Goal: Task Accomplishment & Management: Use online tool/utility

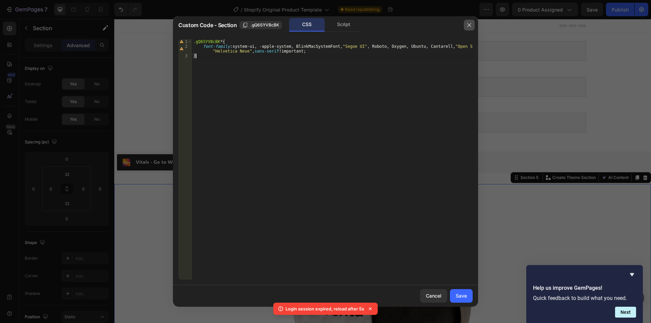
drag, startPoint x: 467, startPoint y: 24, endPoint x: 349, endPoint y: 7, distance: 118.6
click at [467, 24] on icon "button" at bounding box center [469, 24] width 5 height 5
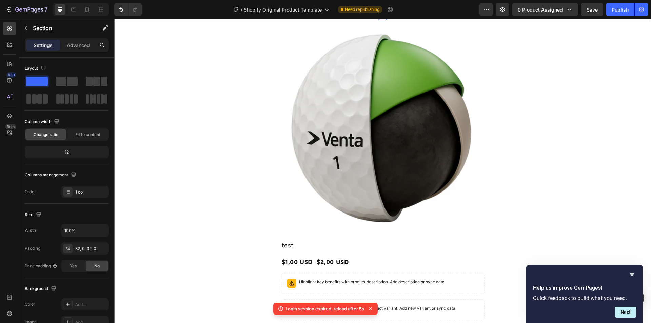
scroll to position [348, 0]
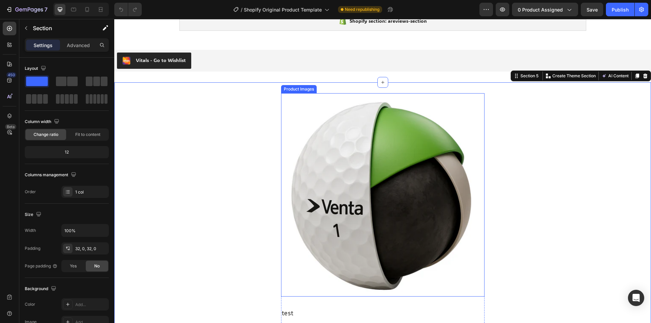
click at [302, 209] on img at bounding box center [383, 195] width 204 height 204
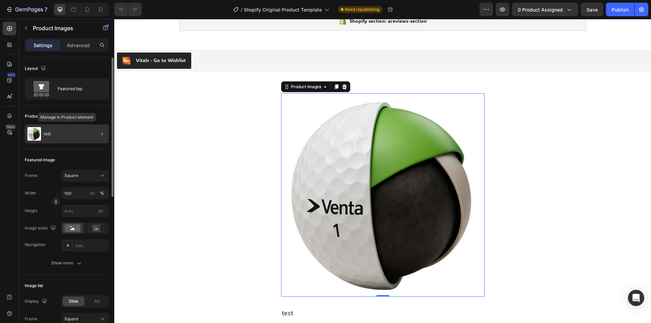
click at [57, 133] on div "test" at bounding box center [67, 133] width 84 height 19
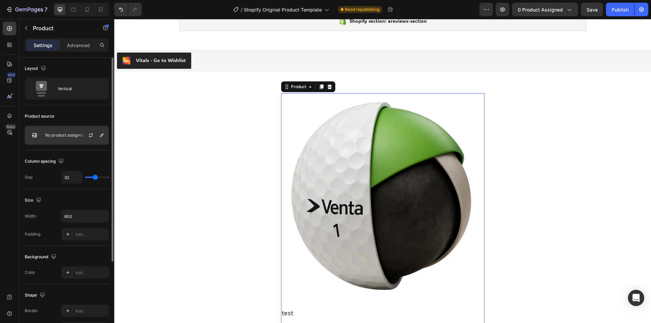
click at [67, 133] on p "No product assigned" at bounding box center [64, 135] width 39 height 5
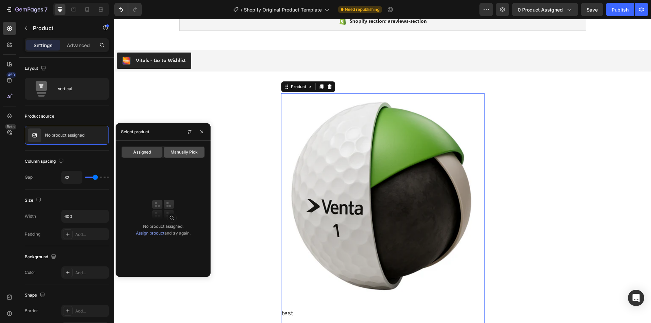
click at [181, 156] on div "Manually Pick" at bounding box center [184, 152] width 41 height 11
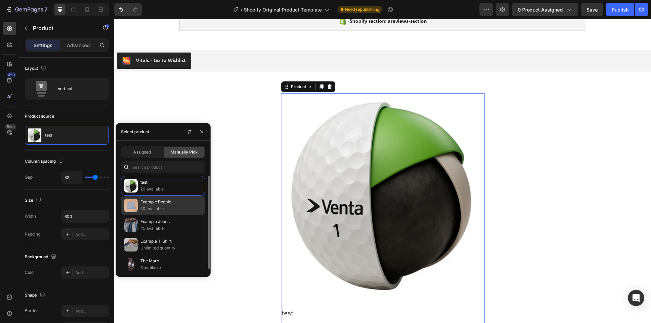
click at [160, 209] on p "50 available" at bounding box center [171, 209] width 62 height 7
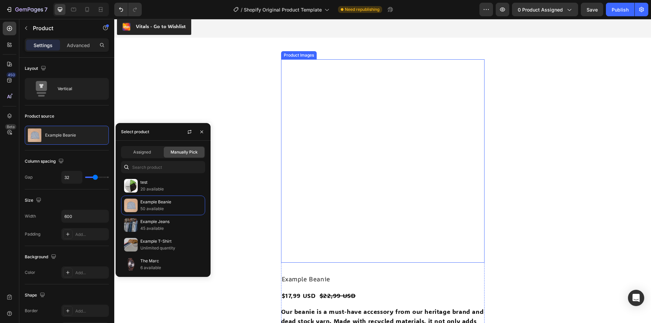
scroll to position [271, 0]
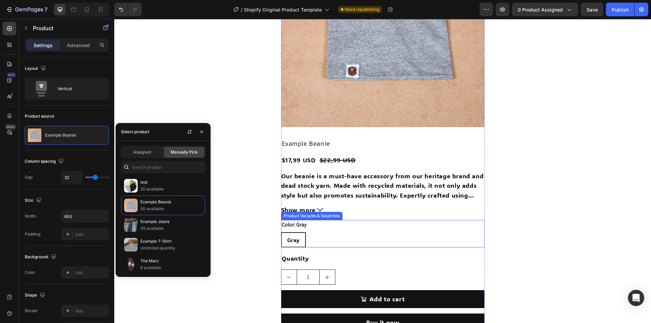
click at [332, 236] on div "Gray [PERSON_NAME]" at bounding box center [383, 239] width 204 height 15
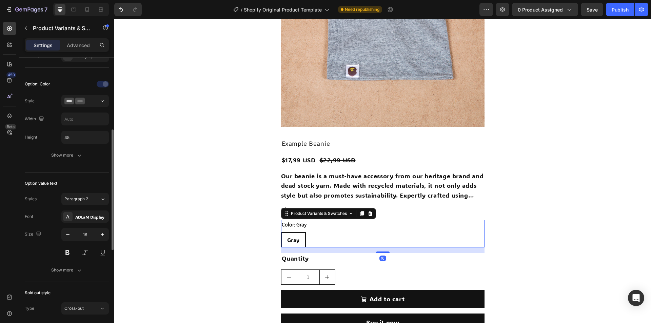
scroll to position [237, 0]
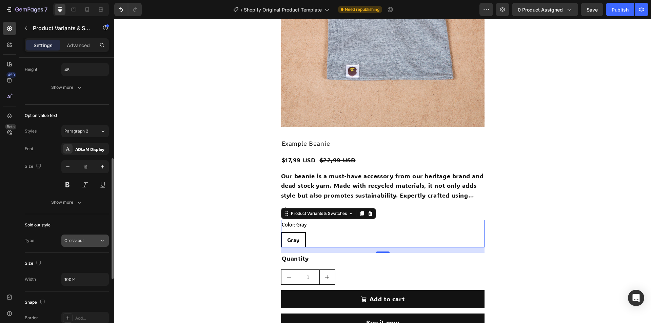
click at [92, 246] on button "Cross-out" at bounding box center [84, 241] width 47 height 12
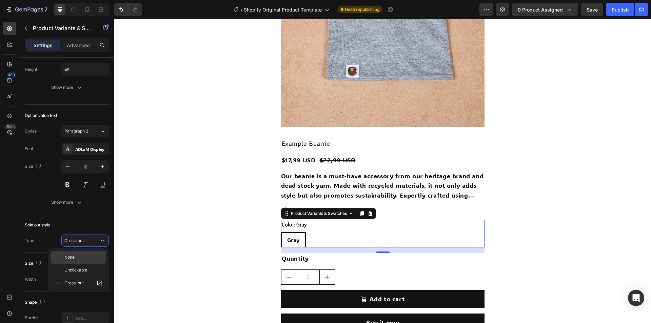
click at [78, 260] on p "None" at bounding box center [83, 257] width 39 height 6
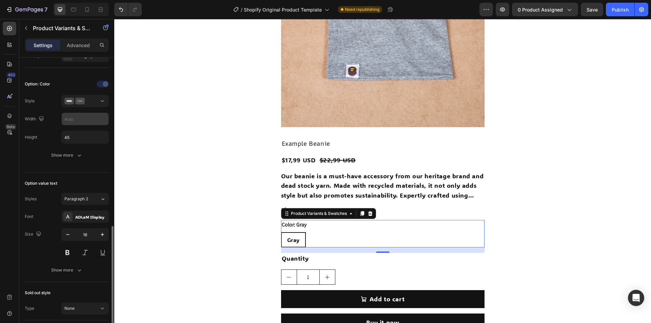
scroll to position [102, 0]
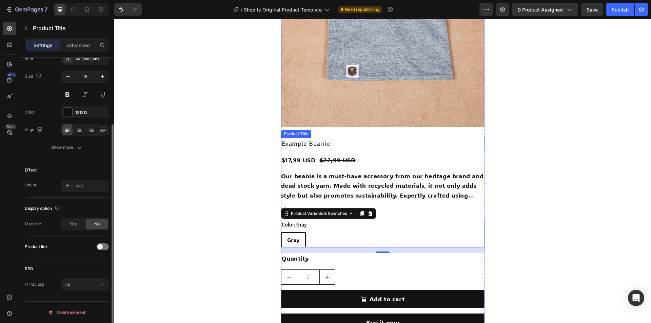
click at [386, 146] on h2 "Example Beanie" at bounding box center [383, 143] width 204 height 11
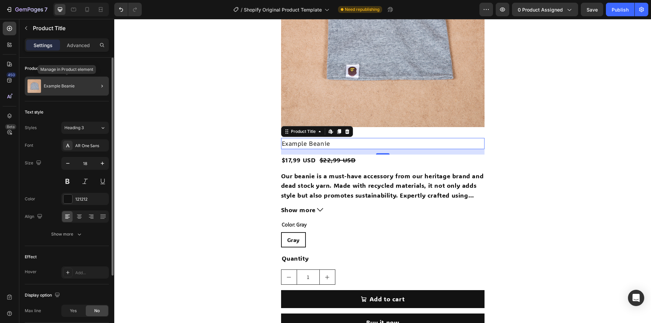
click at [54, 88] on p "Example Beanie" at bounding box center [59, 86] width 31 height 5
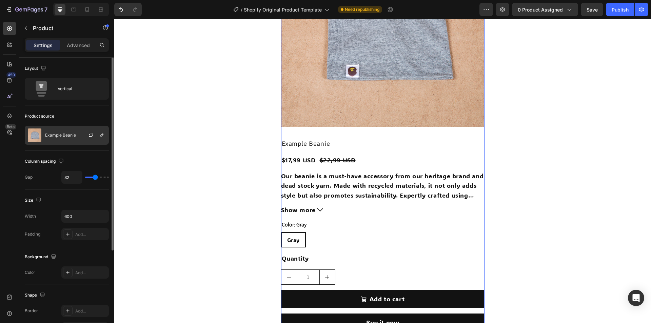
click at [65, 139] on div "Example Beanie" at bounding box center [67, 135] width 84 height 19
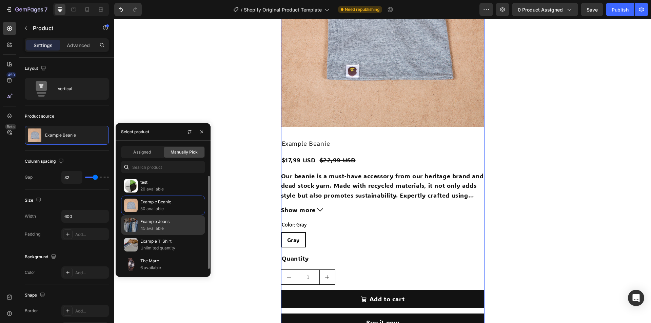
click at [162, 225] on p "Example Jeans" at bounding box center [171, 221] width 62 height 7
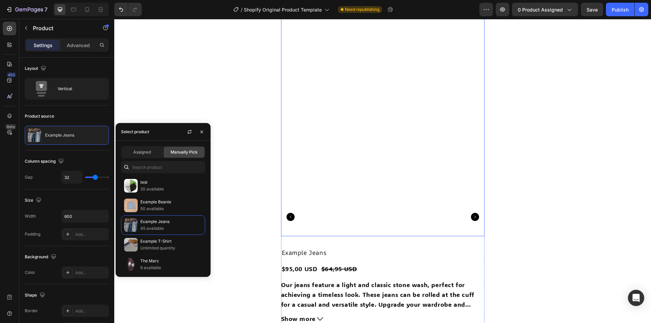
scroll to position [339, 0]
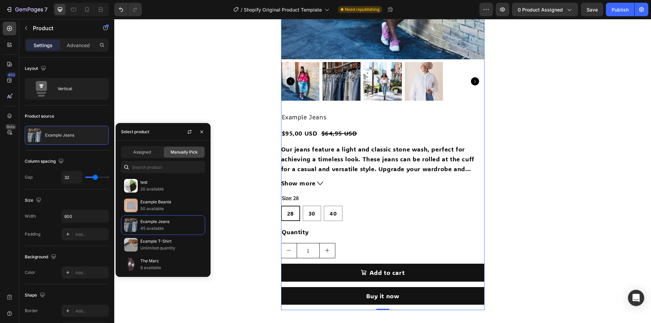
click at [395, 190] on div "Example Jeans Product Title $95,00 USD Product Price Product Price $64,95 USD P…" at bounding box center [383, 211] width 204 height 199
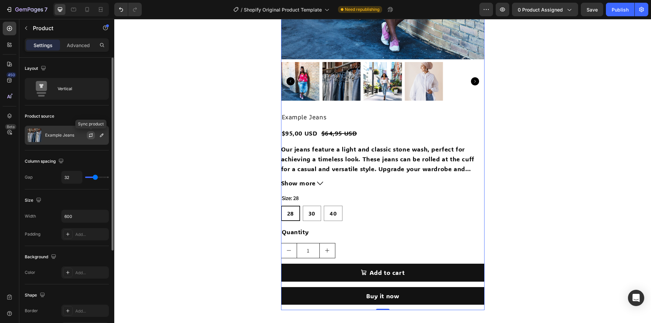
click at [91, 135] on icon "button" at bounding box center [90, 135] width 5 height 5
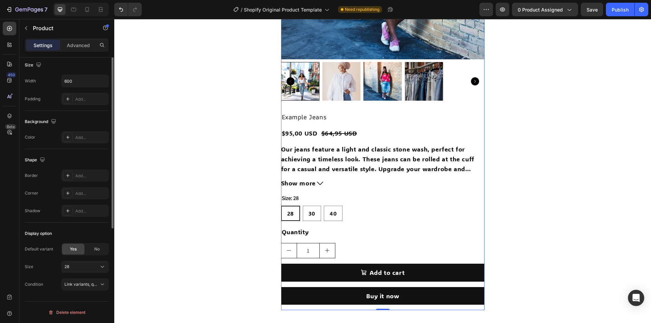
scroll to position [67, 0]
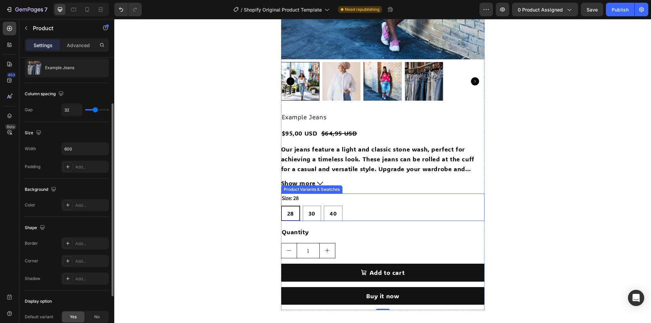
click at [366, 211] on div "28 28 28 30 30 30 40 40 40" at bounding box center [383, 213] width 204 height 15
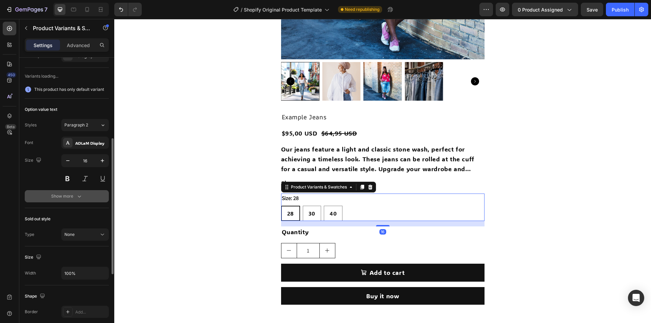
scroll to position [305, 0]
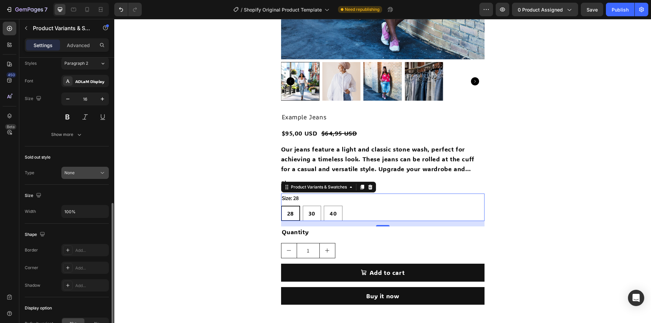
click at [95, 175] on div "None" at bounding box center [81, 173] width 35 height 6
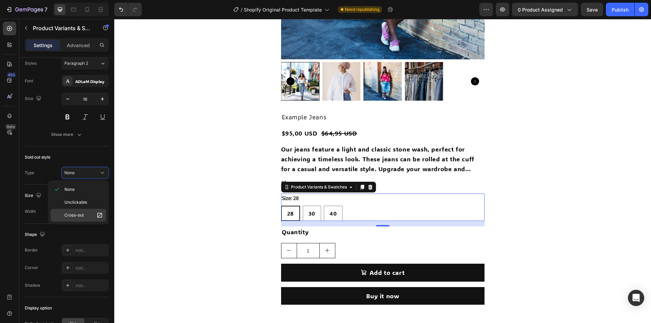
click at [77, 212] on p "Cross-out" at bounding box center [83, 215] width 39 height 7
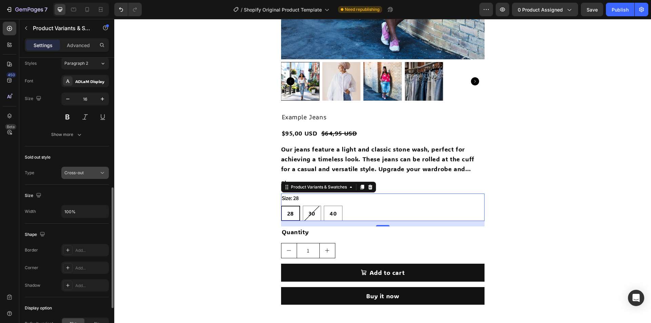
click at [96, 172] on div "Cross-out" at bounding box center [81, 173] width 35 height 6
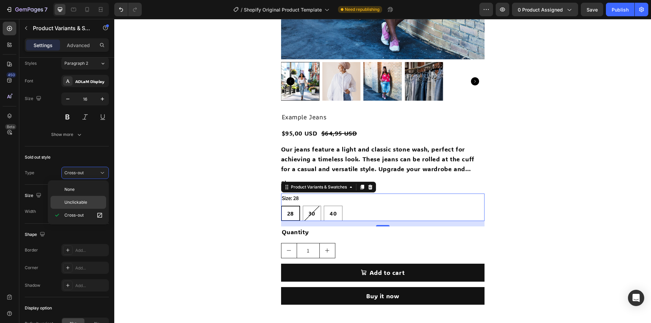
click at [74, 203] on span "Unclickable" at bounding box center [75, 202] width 23 height 6
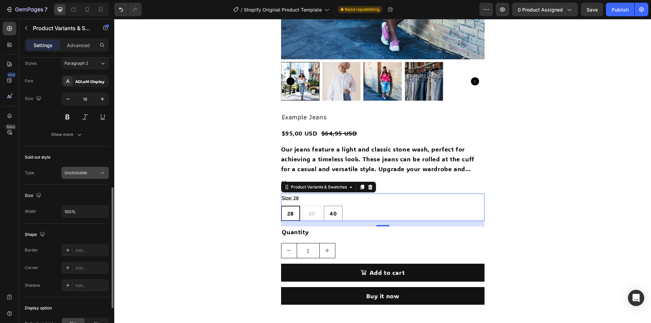
click at [100, 172] on icon at bounding box center [102, 173] width 7 height 7
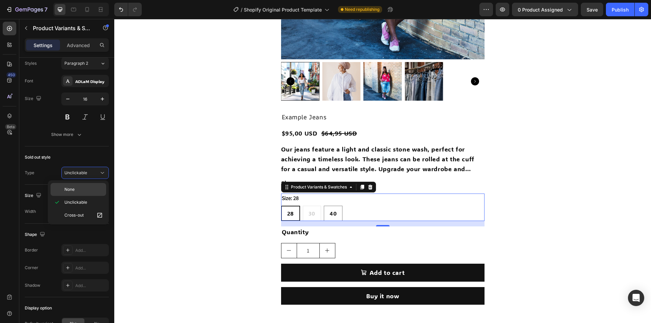
click at [71, 190] on span "None" at bounding box center [69, 190] width 10 height 6
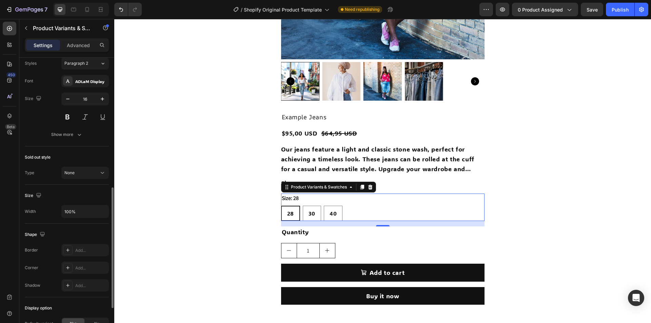
click at [64, 154] on div "Sold out style" at bounding box center [67, 157] width 84 height 11
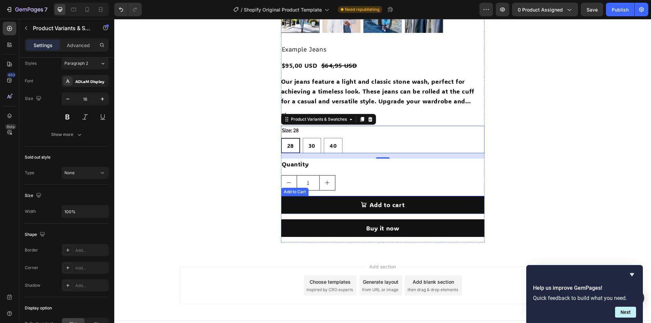
scroll to position [419, 0]
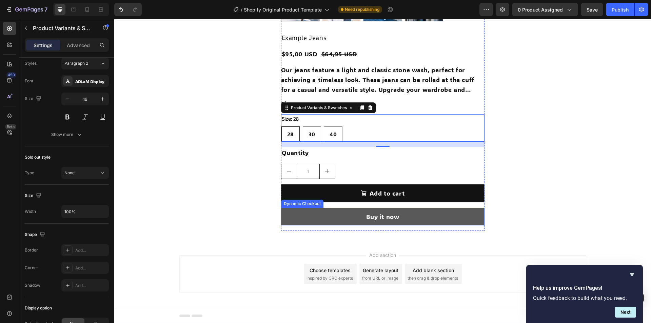
click at [300, 215] on button "Buy it now" at bounding box center [383, 217] width 204 height 18
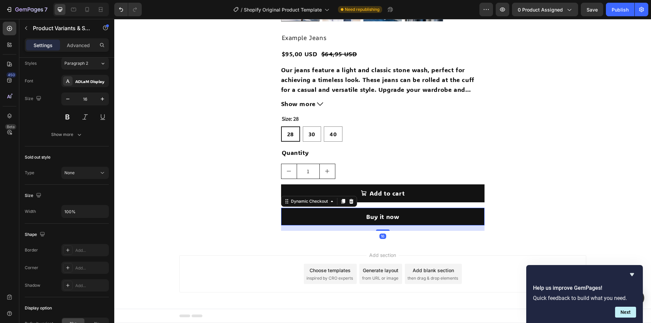
scroll to position [0, 0]
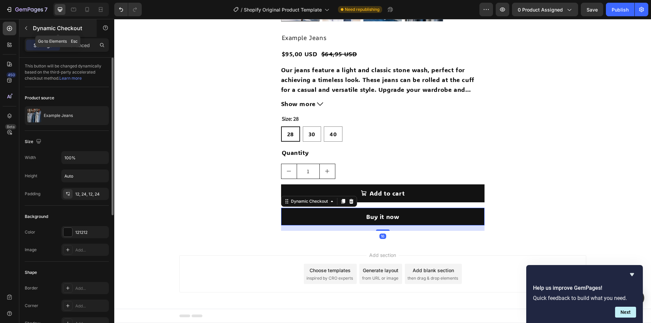
click at [28, 26] on icon "button" at bounding box center [25, 27] width 5 height 5
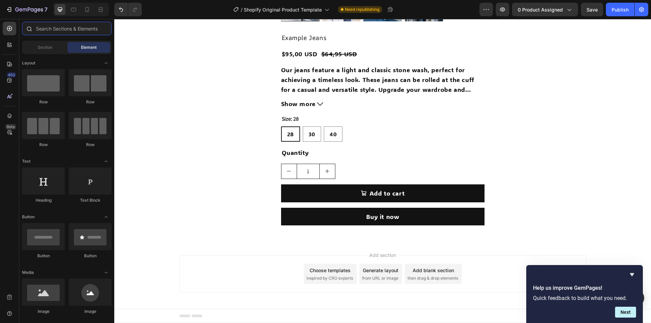
click at [57, 25] on input "text" at bounding box center [67, 29] width 90 height 14
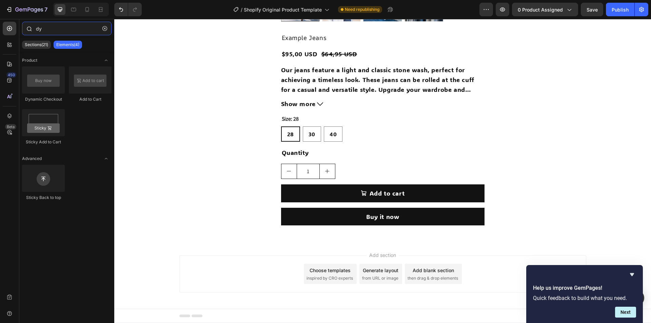
drag, startPoint x: 52, startPoint y: 30, endPoint x: 25, endPoint y: 25, distance: 26.9
click at [25, 25] on div "dy" at bounding box center [66, 30] width 95 height 16
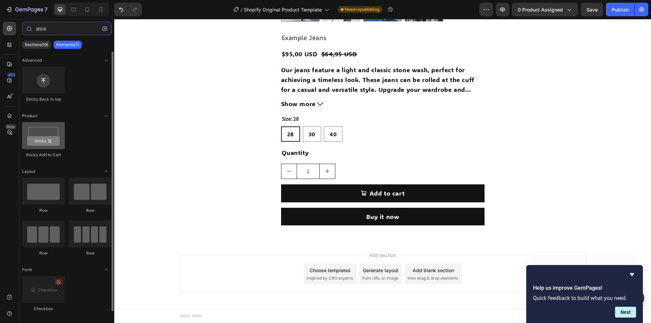
type input "stick"
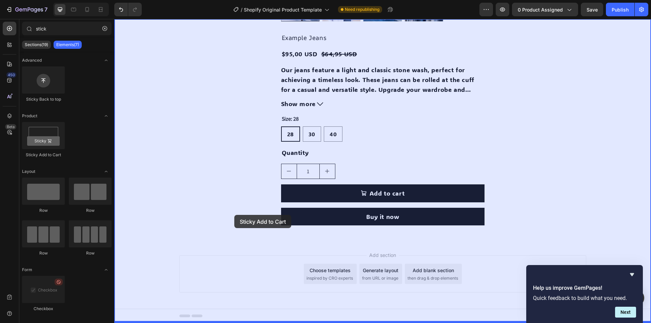
drag, startPoint x: 170, startPoint y: 153, endPoint x: 234, endPoint y: 215, distance: 89.7
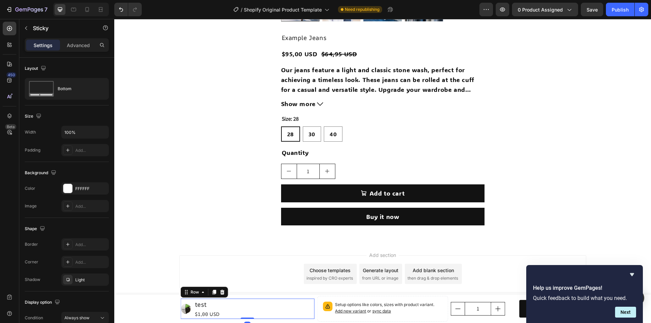
click at [284, 308] on div "Product Images test Product Title $1,00 USD Product Price Product Price Row 0" at bounding box center [248, 309] width 134 height 20
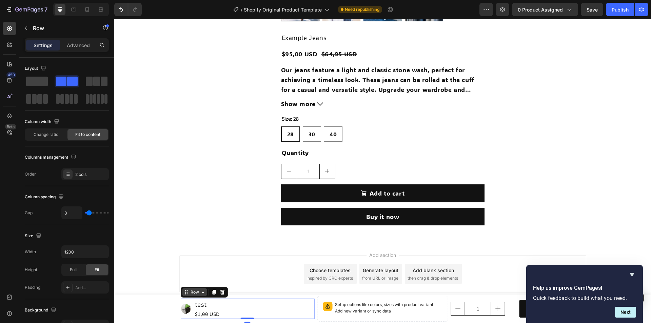
click at [195, 296] on div "Row" at bounding box center [194, 292] width 25 height 8
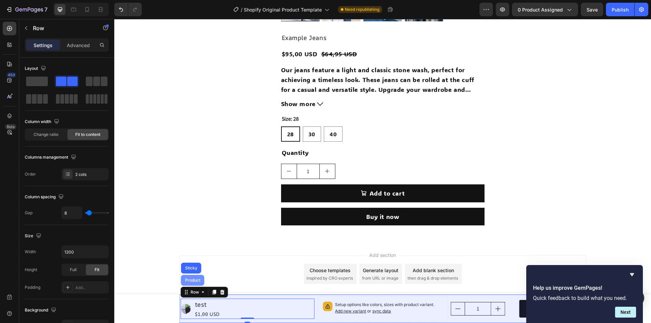
click at [196, 281] on div "Product" at bounding box center [193, 280] width 18 height 4
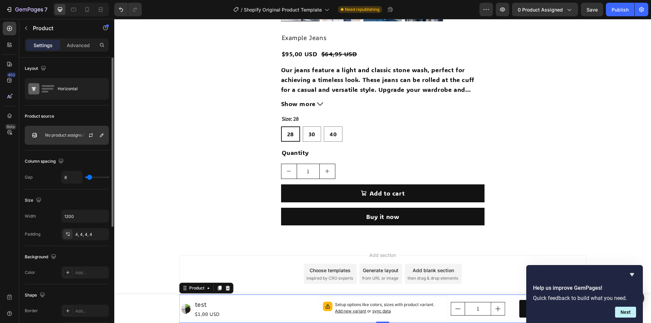
click at [58, 134] on p "No product assigned" at bounding box center [64, 135] width 39 height 5
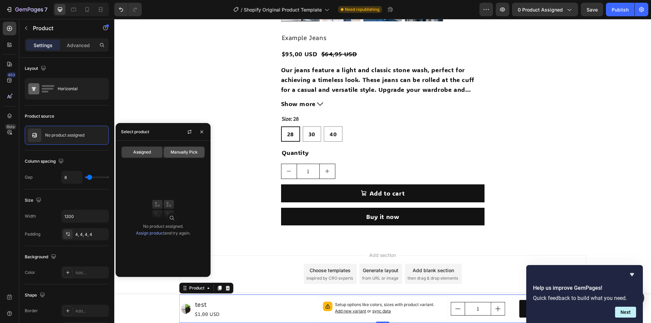
click at [174, 154] on span "Manually Pick" at bounding box center [184, 152] width 27 height 6
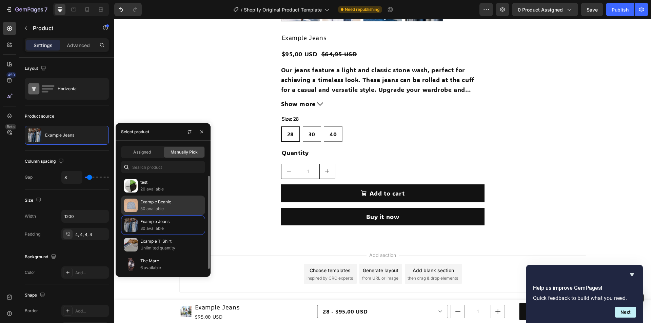
click at [153, 210] on p "50 available" at bounding box center [171, 209] width 62 height 7
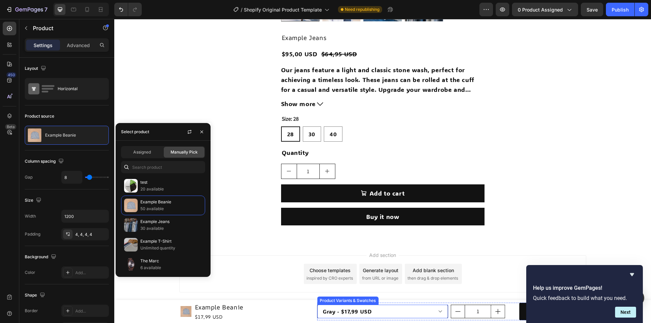
click at [423, 307] on select "Gray - $17,99 USD" at bounding box center [382, 312] width 131 height 14
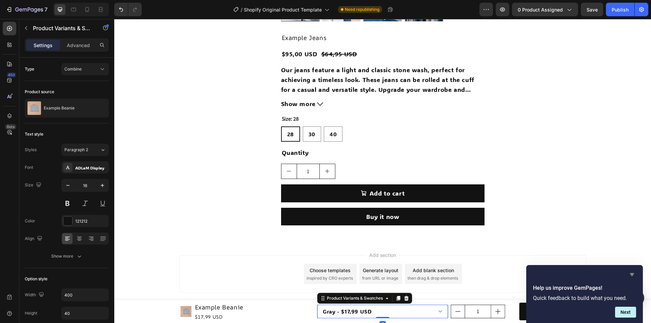
click at [633, 274] on icon "Hide survey" at bounding box center [632, 274] width 4 height 3
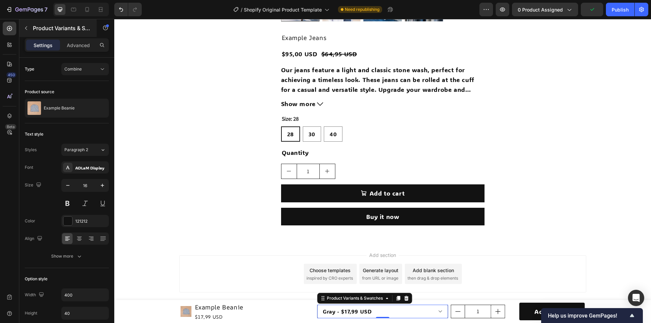
click at [23, 28] on button "button" at bounding box center [26, 28] width 11 height 11
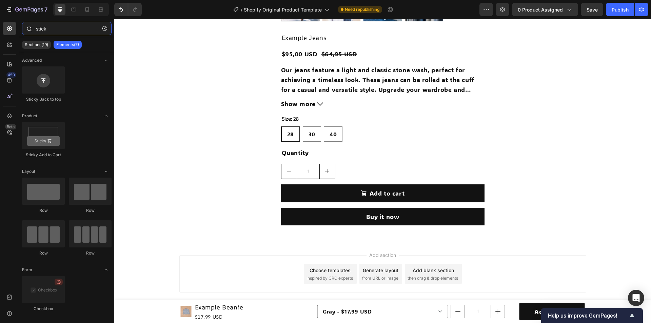
click at [58, 27] on input "stick" at bounding box center [67, 29] width 90 height 14
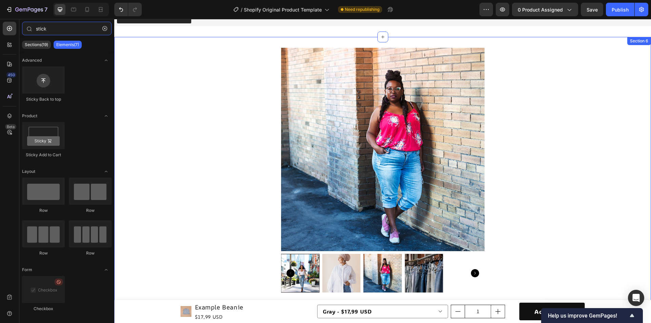
scroll to position [113, 0]
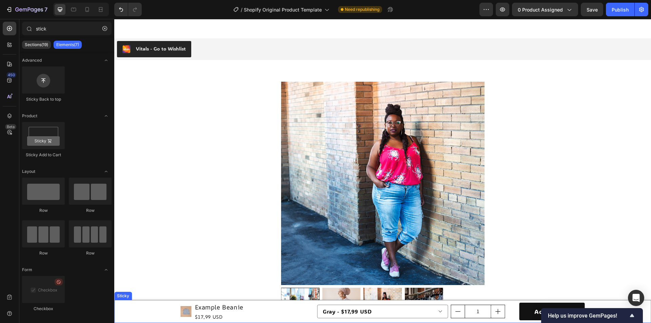
click at [139, 308] on div "Product Images Example Beanie Product Title $17,99 USD Product Price Product Pr…" at bounding box center [382, 311] width 537 height 23
